Goal: Task Accomplishment & Management: Use online tool/utility

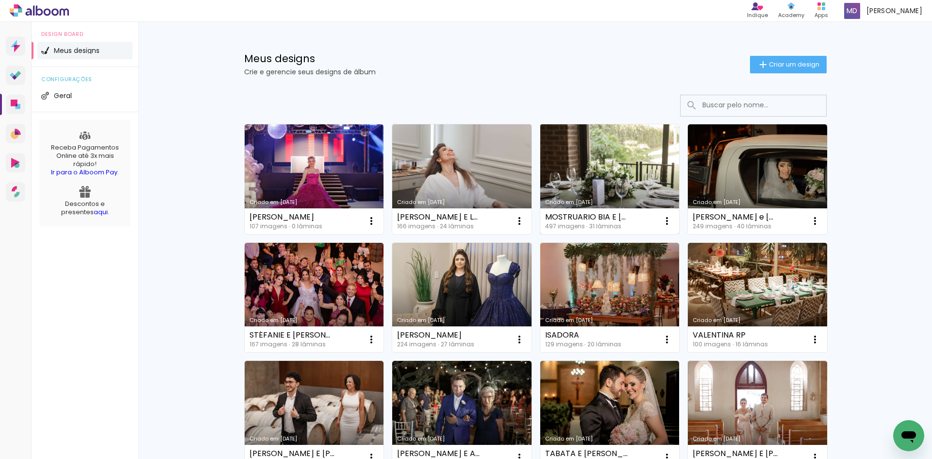
click at [614, 192] on link "Criado em [DATE]" at bounding box center [609, 179] width 139 height 110
